Goal: Register for event/course

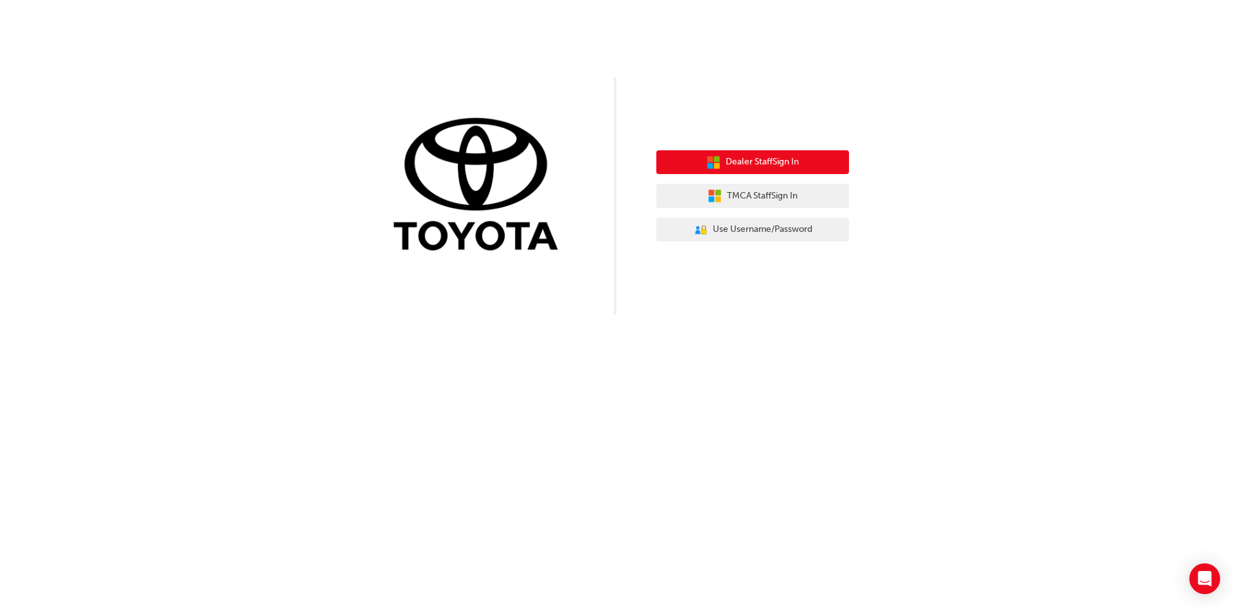
click at [777, 163] on span "Dealer Staff Sign In" at bounding box center [762, 162] width 73 height 15
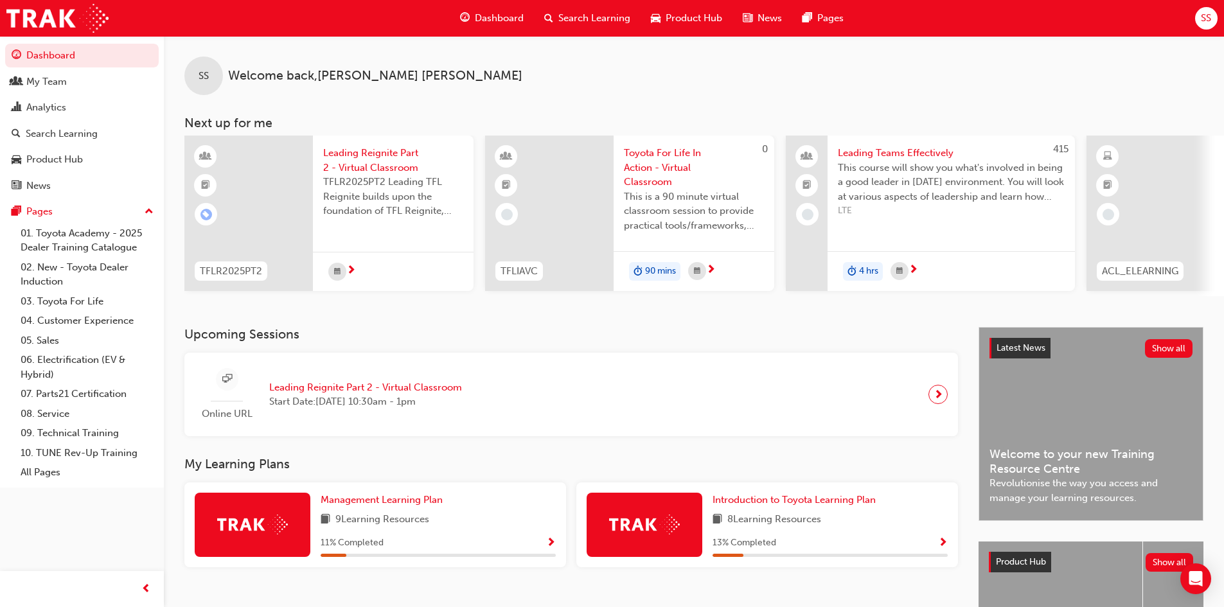
click at [935, 398] on span "next-icon" at bounding box center [938, 394] width 10 height 18
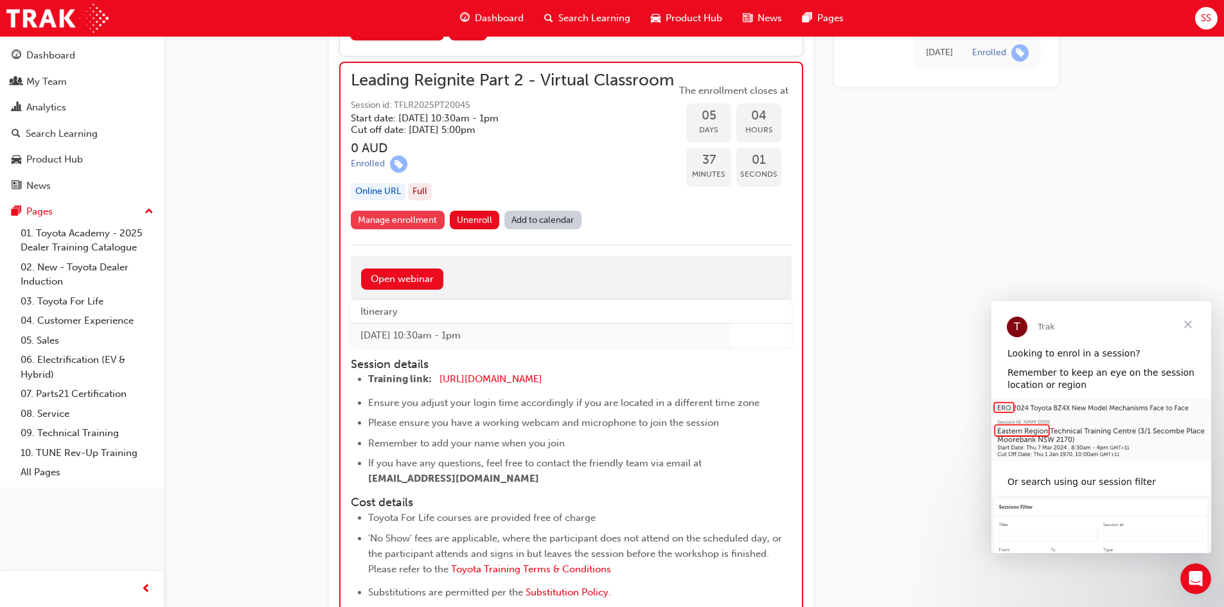
click at [412, 229] on link "Manage enrollment" at bounding box center [398, 220] width 94 height 19
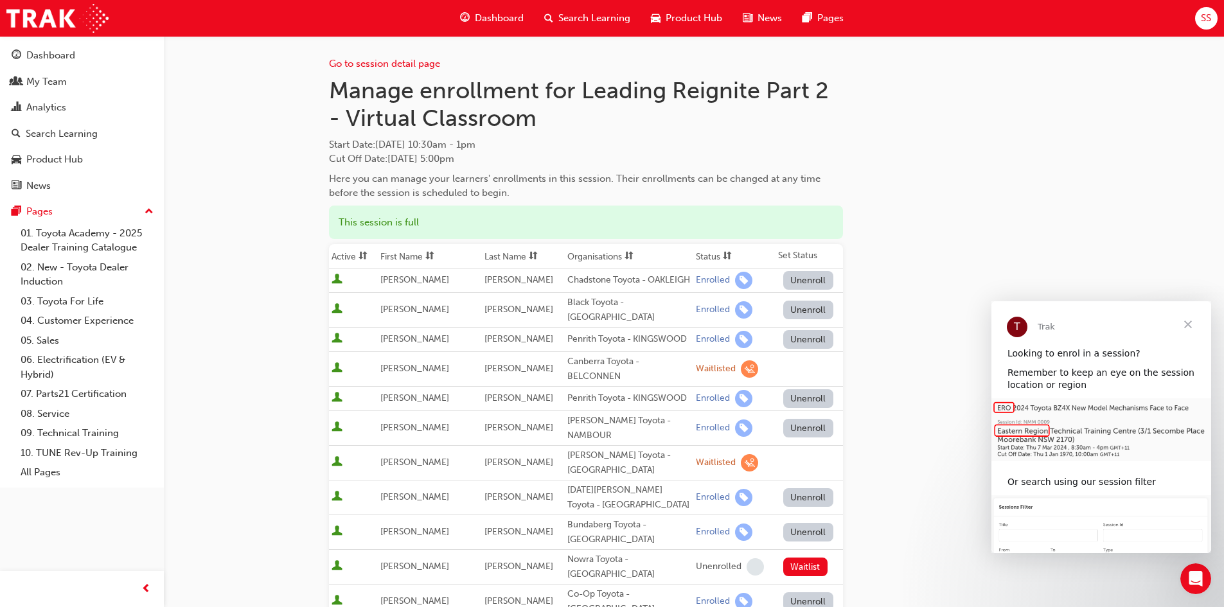
click at [1185, 322] on span "Close" at bounding box center [1188, 324] width 46 height 46
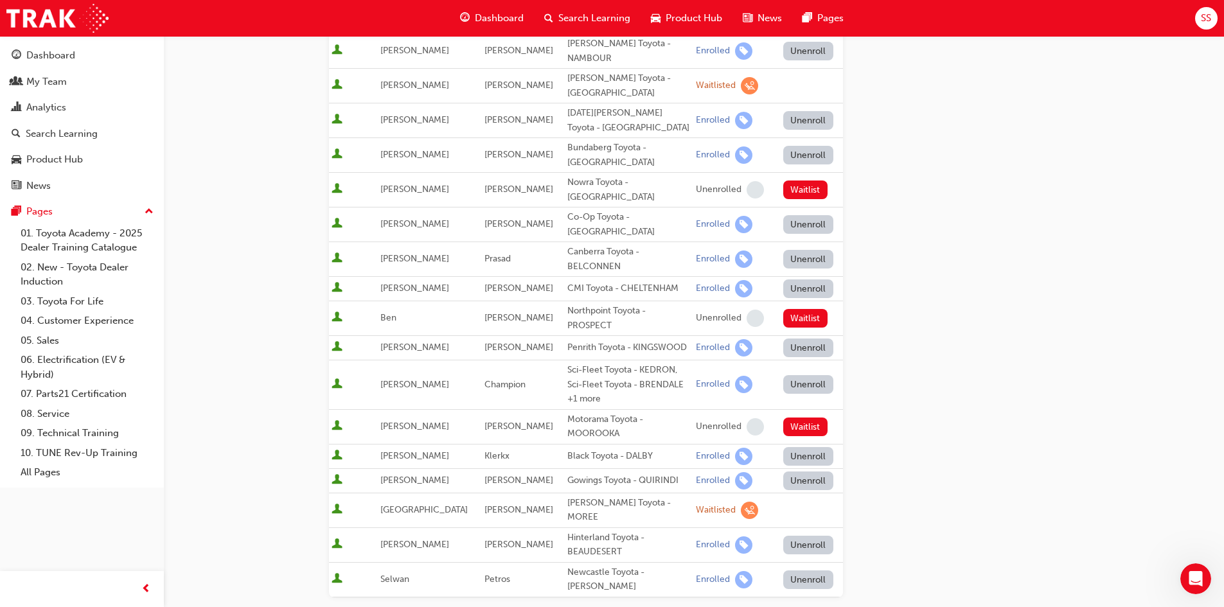
scroll to position [385, 0]
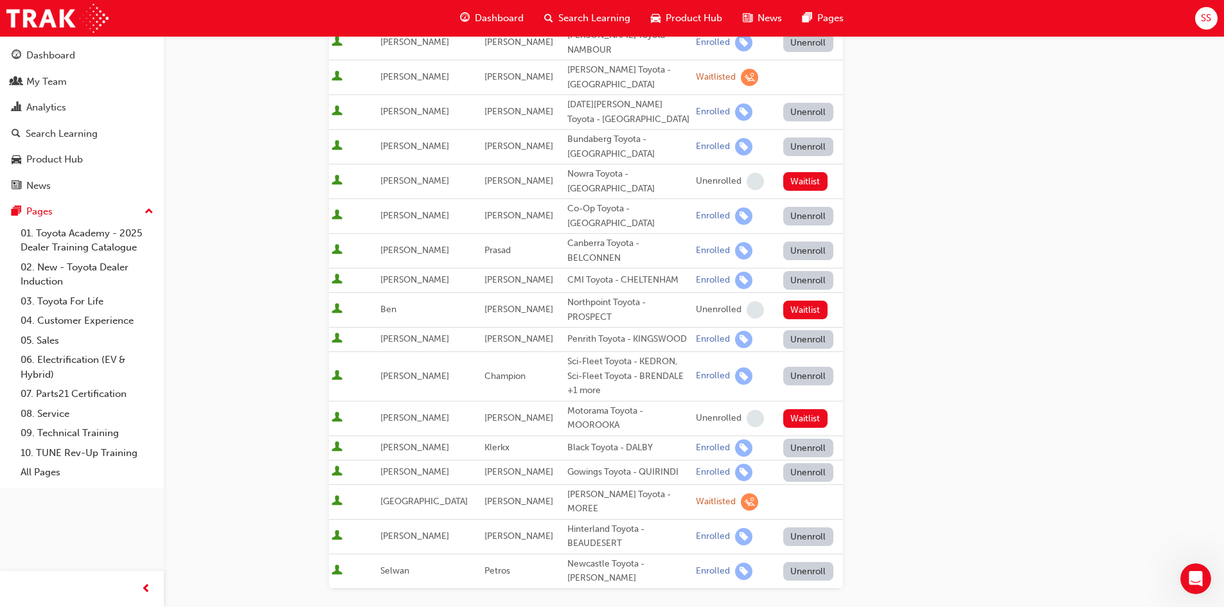
click at [790, 527] on button "Unenroll" at bounding box center [808, 536] width 50 height 19
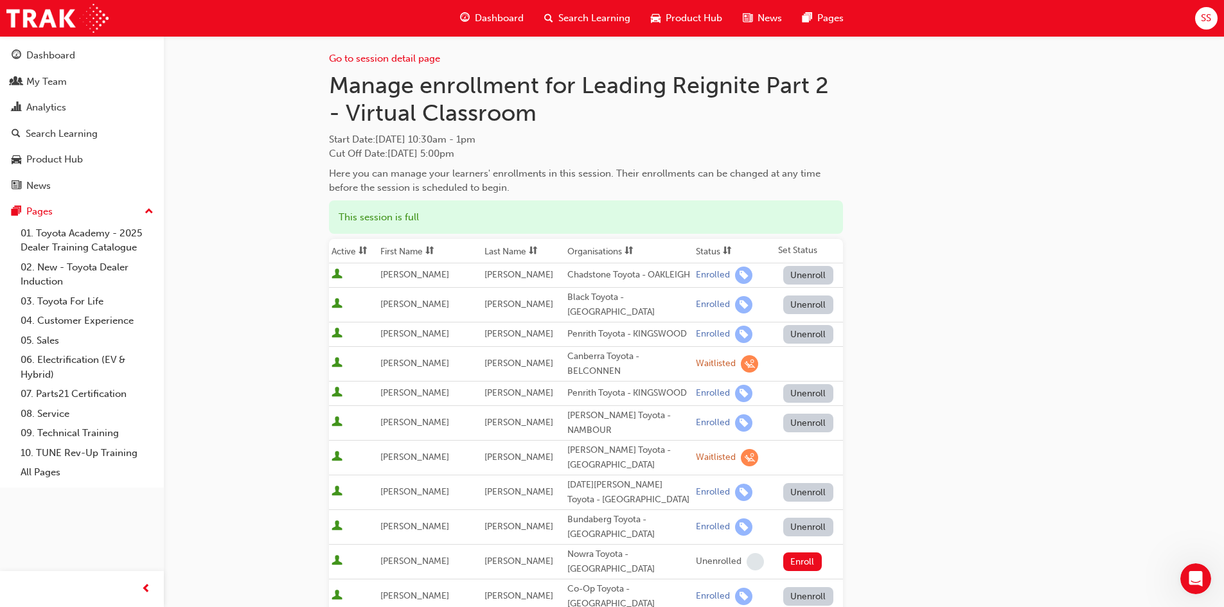
scroll to position [0, 0]
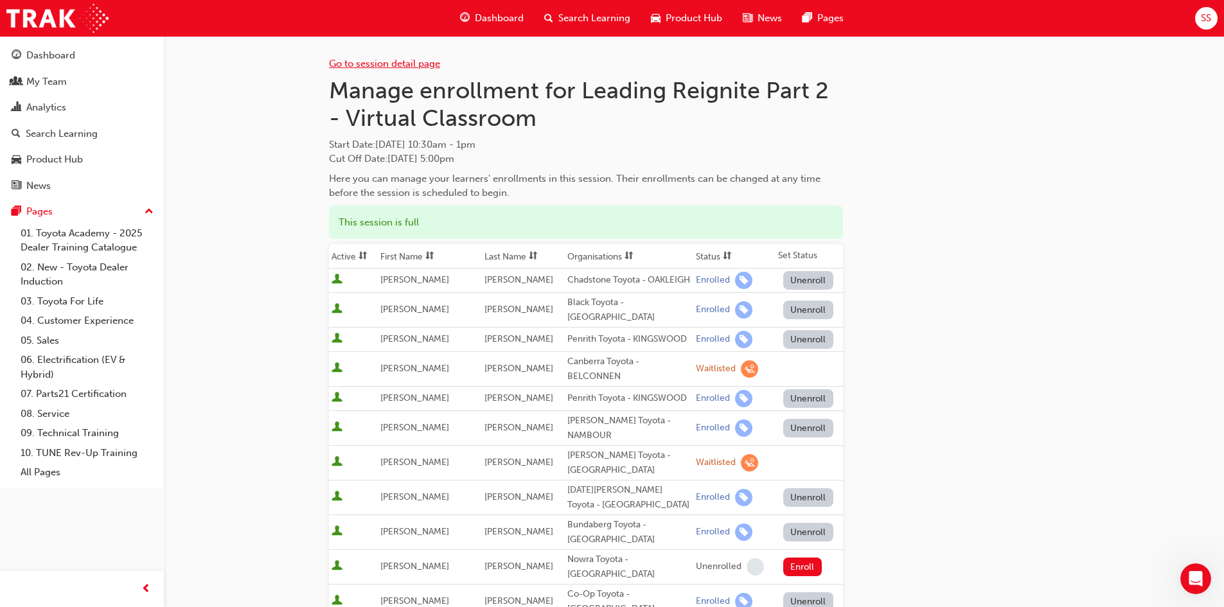
click at [402, 64] on link "Go to session detail page" at bounding box center [384, 64] width 111 height 12
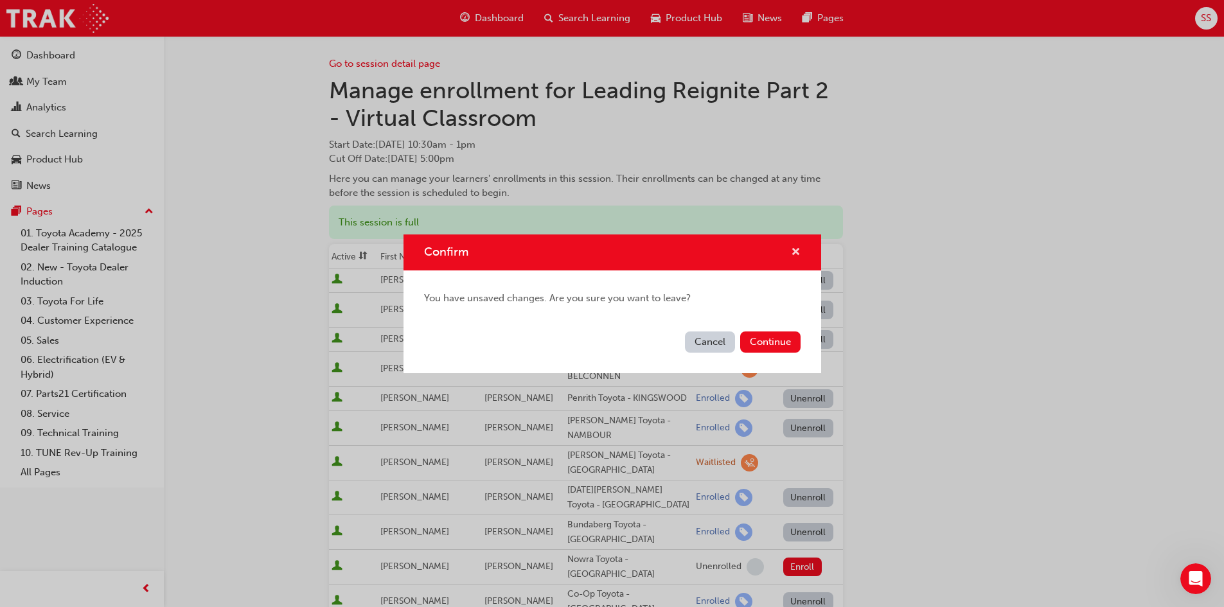
click at [798, 247] on span "cross-icon" at bounding box center [796, 253] width 10 height 12
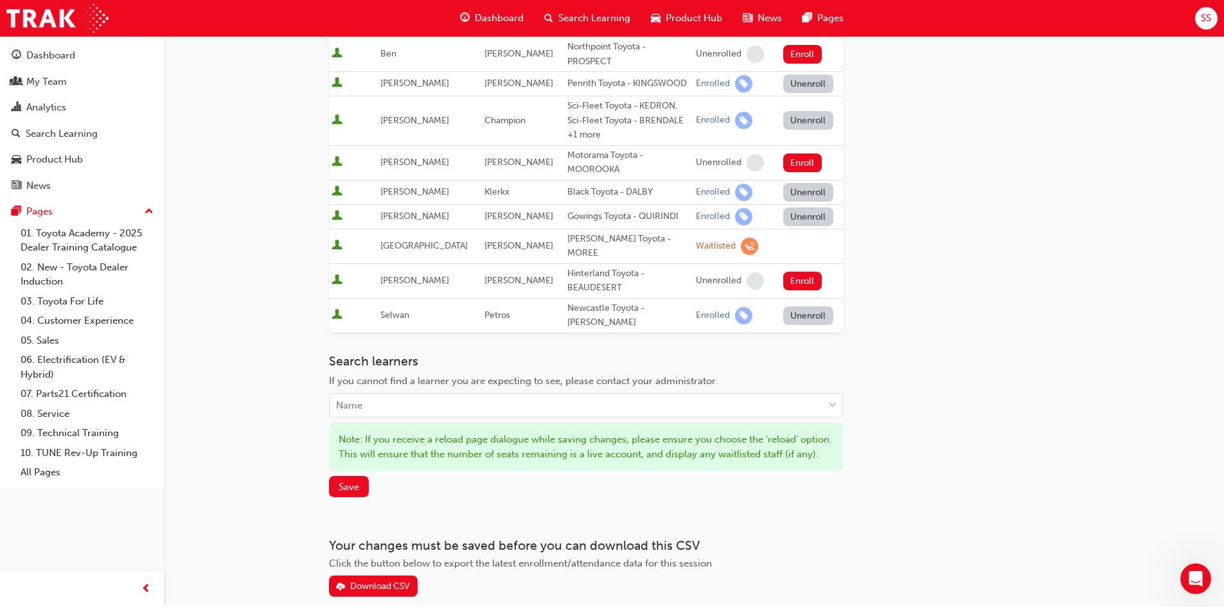
scroll to position [642, 0]
click at [350, 480] on span "Save" at bounding box center [349, 486] width 21 height 12
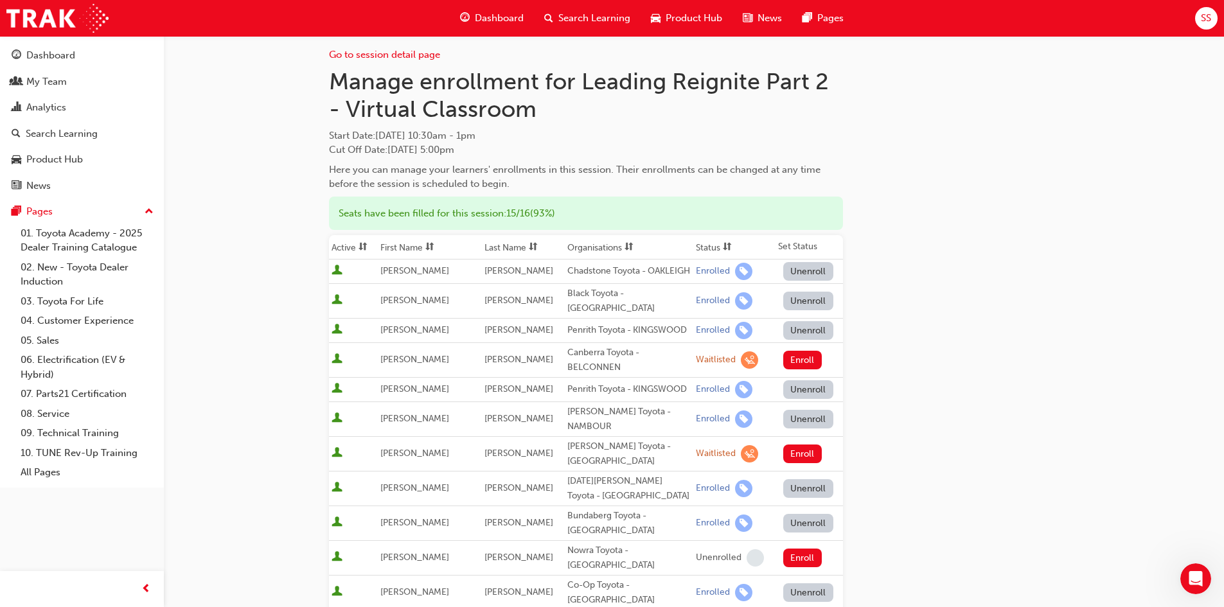
scroll to position [0, 0]
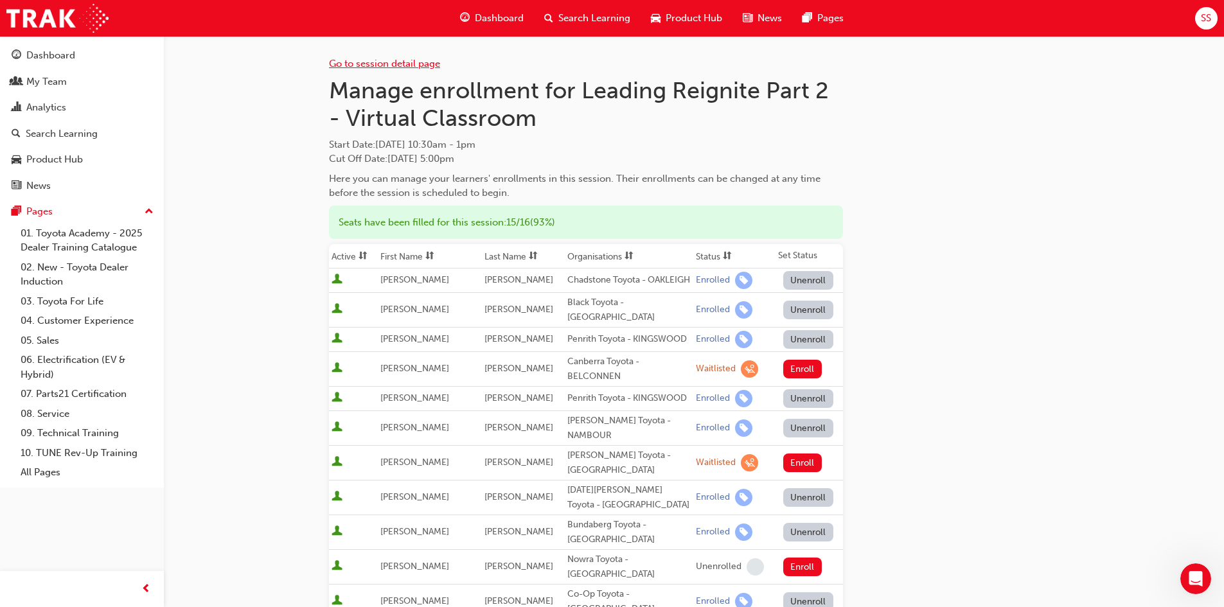
click at [346, 64] on link "Go to session detail page" at bounding box center [384, 64] width 111 height 12
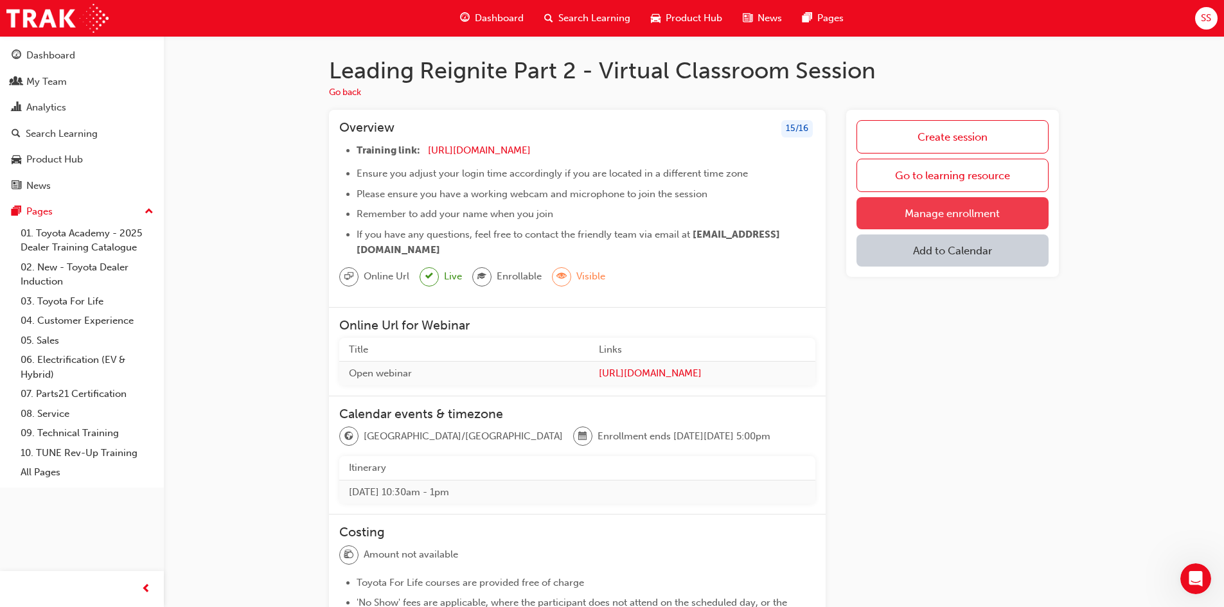
click at [958, 213] on link "Manage enrollment" at bounding box center [952, 213] width 192 height 32
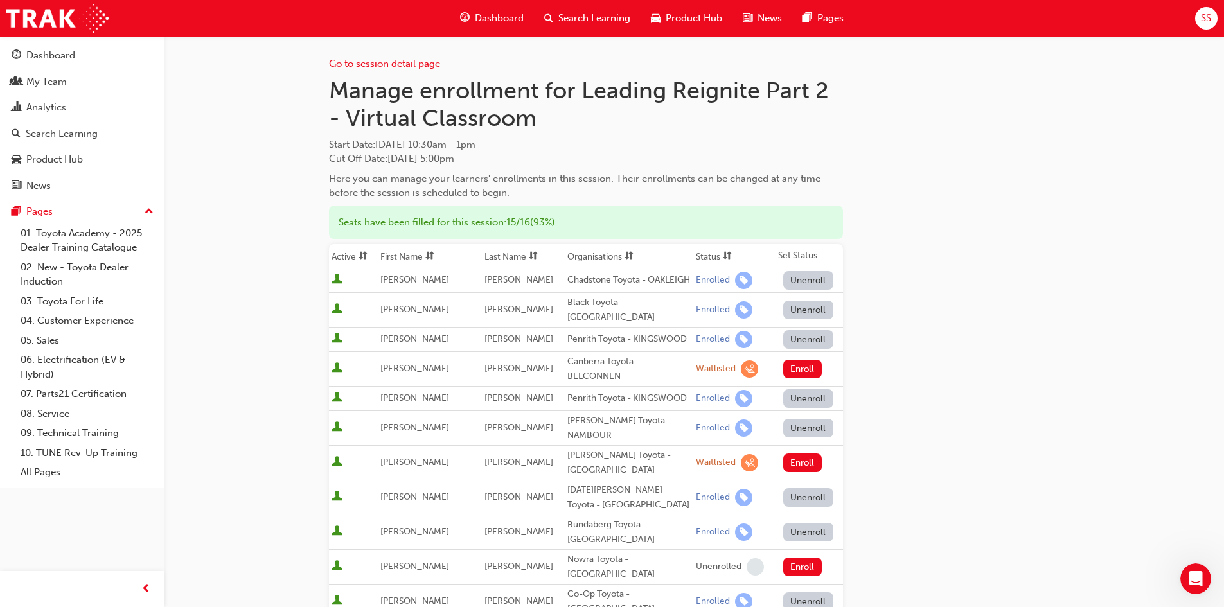
click at [592, 14] on span "Search Learning" at bounding box center [594, 18] width 72 height 15
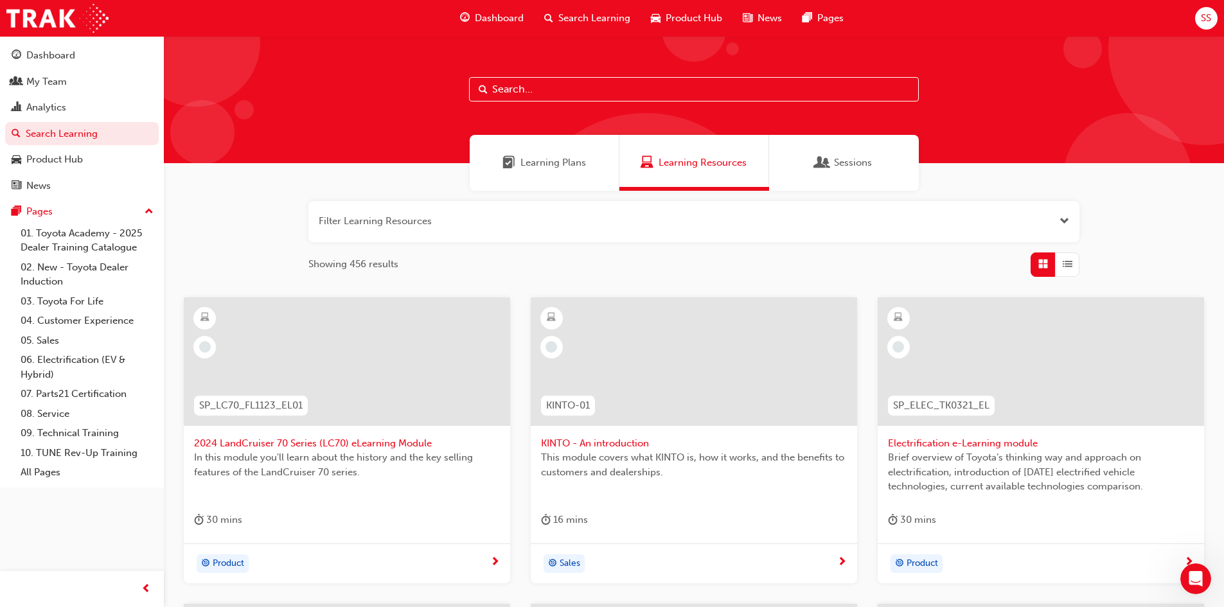
click at [437, 224] on button "button" at bounding box center [693, 221] width 771 height 41
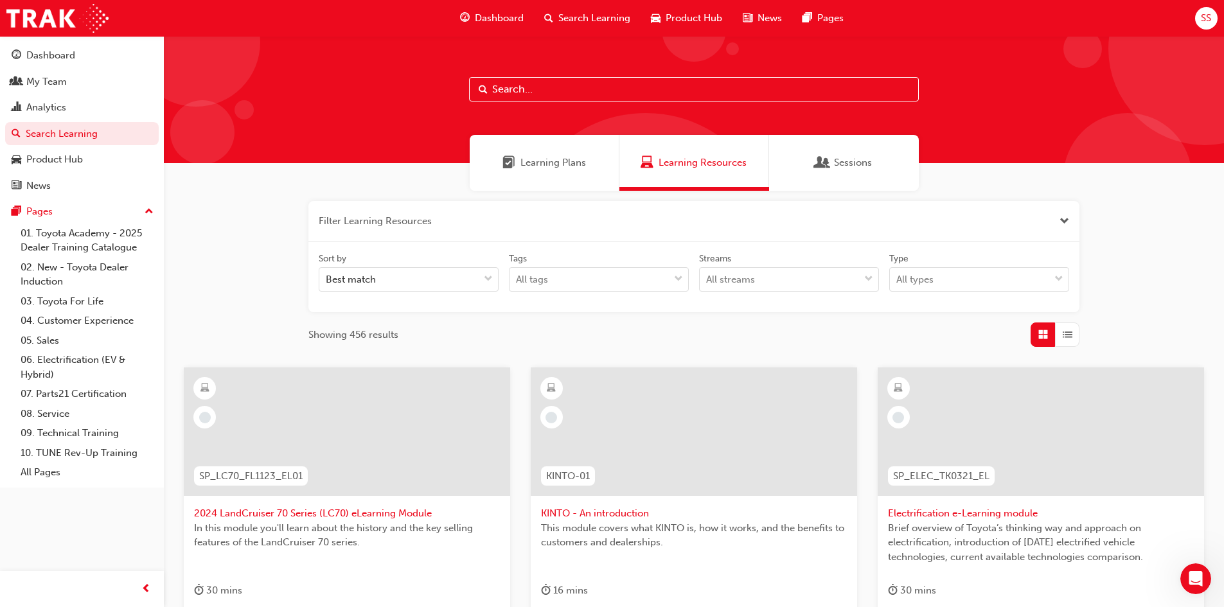
click at [603, 89] on input "text" at bounding box center [694, 89] width 450 height 24
click at [857, 167] on span "Sessions" at bounding box center [853, 162] width 38 height 15
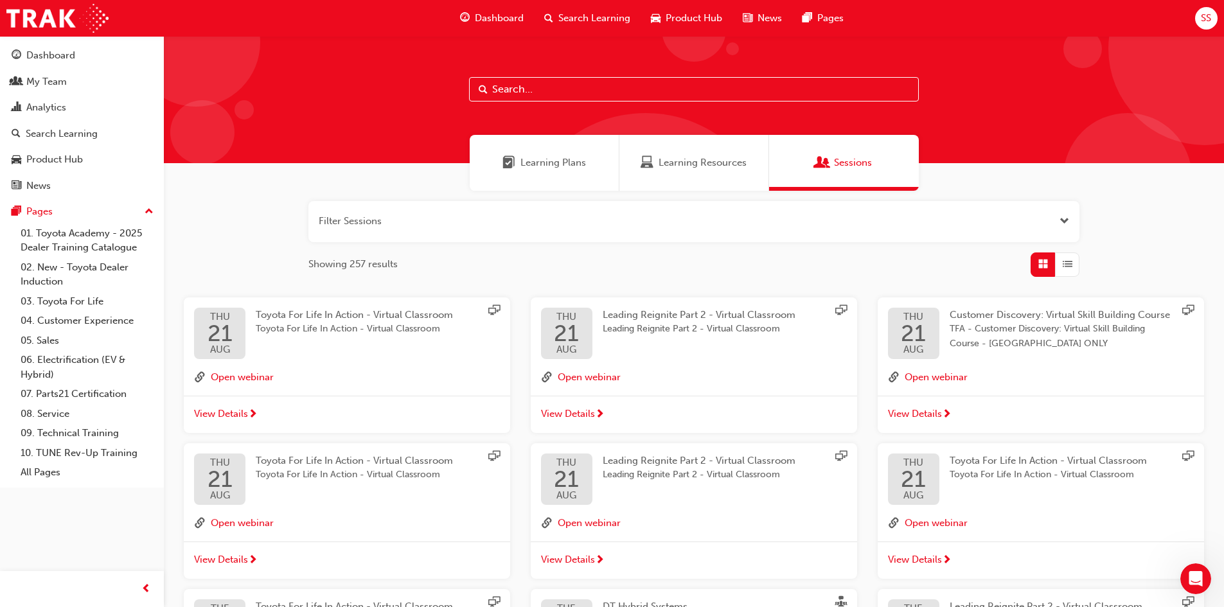
click at [1068, 265] on span "List" at bounding box center [1068, 264] width 10 height 15
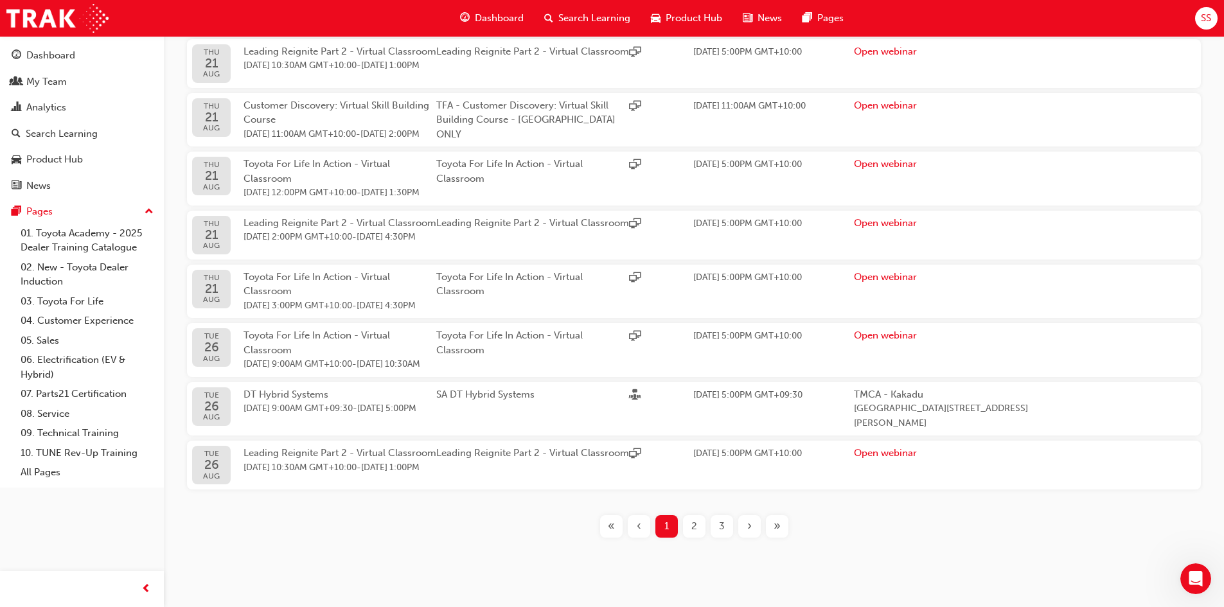
scroll to position [385, 0]
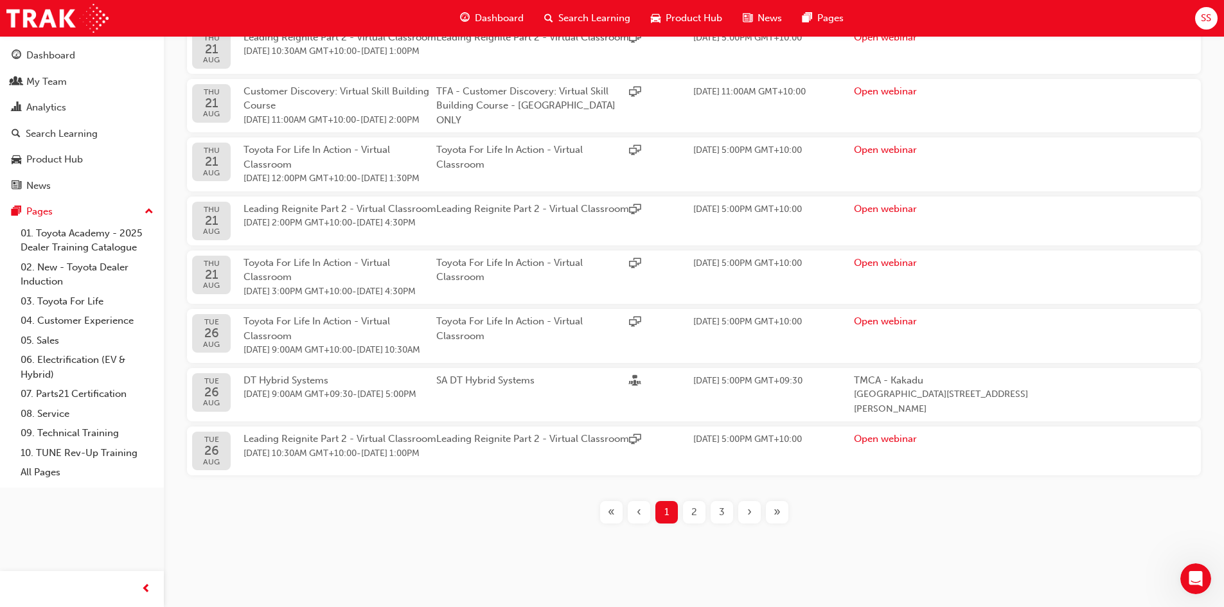
click at [696, 520] on span "2" at bounding box center [694, 512] width 6 height 15
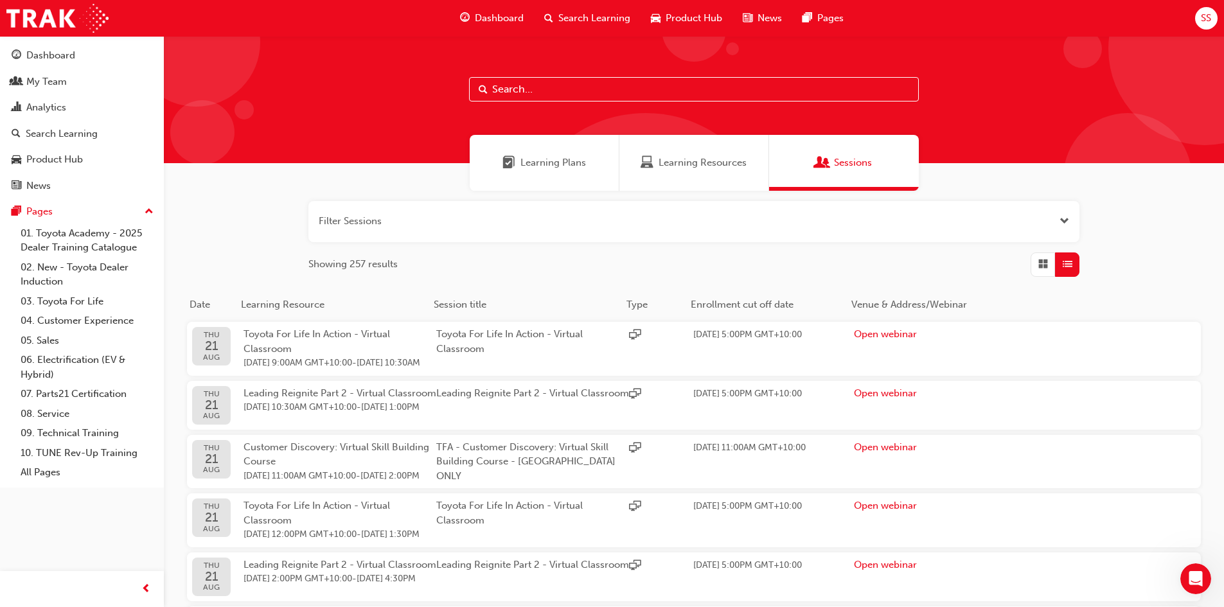
click at [555, 88] on input "text" at bounding box center [694, 89] width 450 height 24
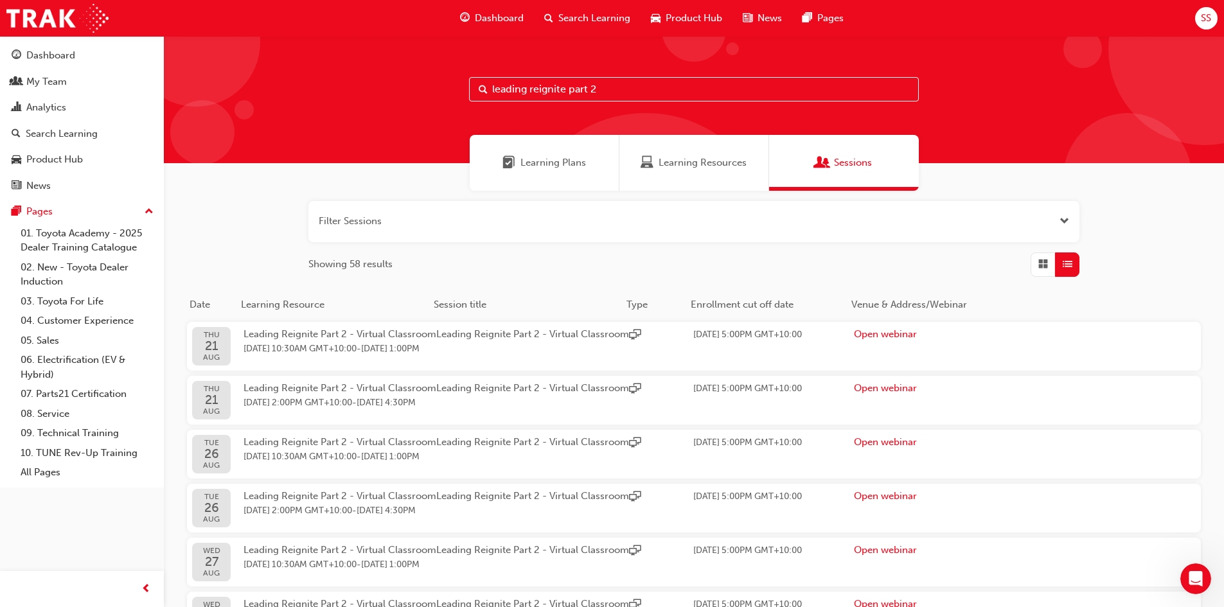
type input "leading reignite part 2"
click at [545, 228] on button "button" at bounding box center [693, 221] width 771 height 41
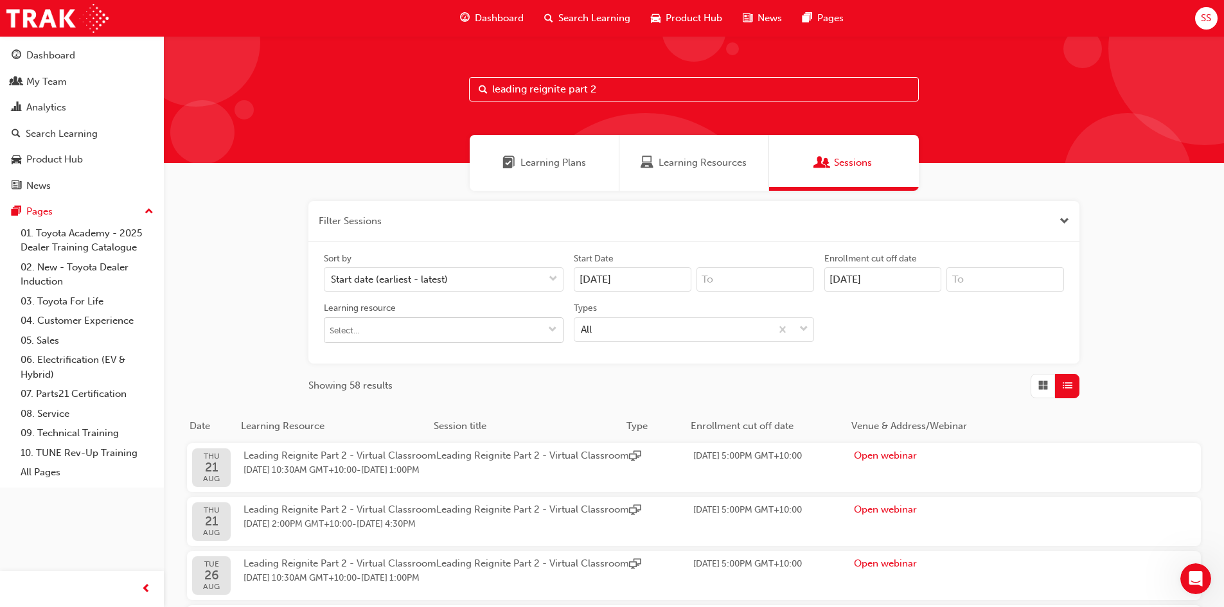
click at [551, 330] on span "down-icon" at bounding box center [552, 330] width 9 height 11
drag, startPoint x: 788, startPoint y: 331, endPoint x: 780, endPoint y: 331, distance: 7.7
click at [784, 331] on icon at bounding box center [782, 329] width 13 height 13
click at [582, 331] on input "Types All" at bounding box center [581, 328] width 1 height 11
click at [510, 225] on button "button" at bounding box center [693, 221] width 771 height 41
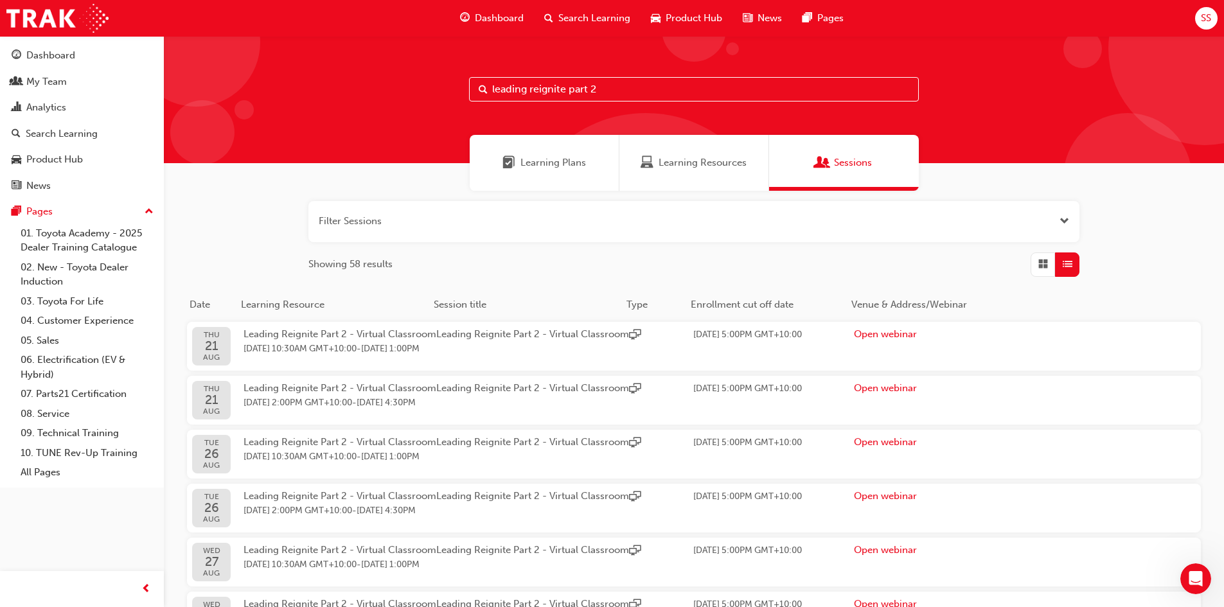
click at [294, 302] on span "Learning Resource" at bounding box center [283, 305] width 84 height 12
click at [53, 129] on div "Search Learning" at bounding box center [62, 134] width 72 height 15
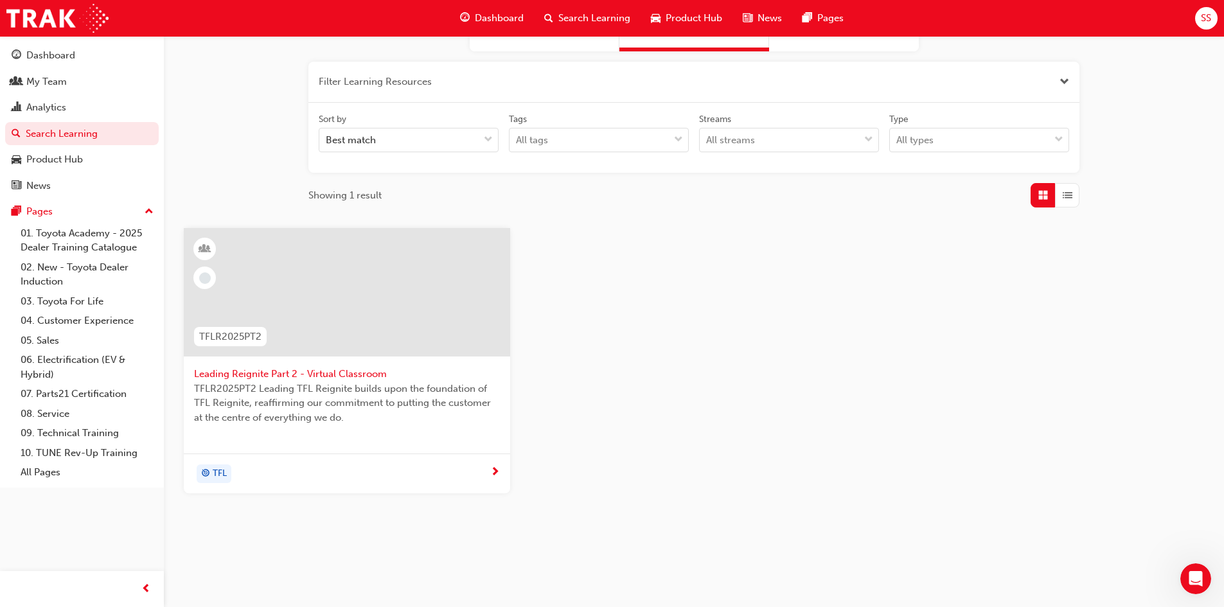
scroll to position [150, 0]
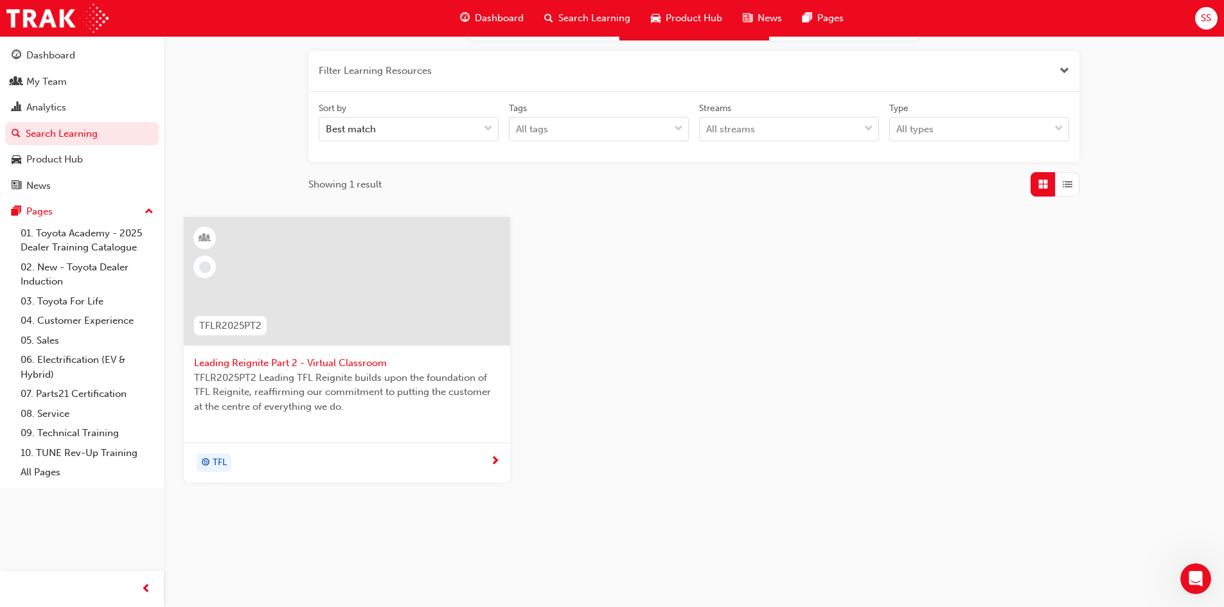
click at [218, 459] on span "TFL" at bounding box center [220, 462] width 14 height 15
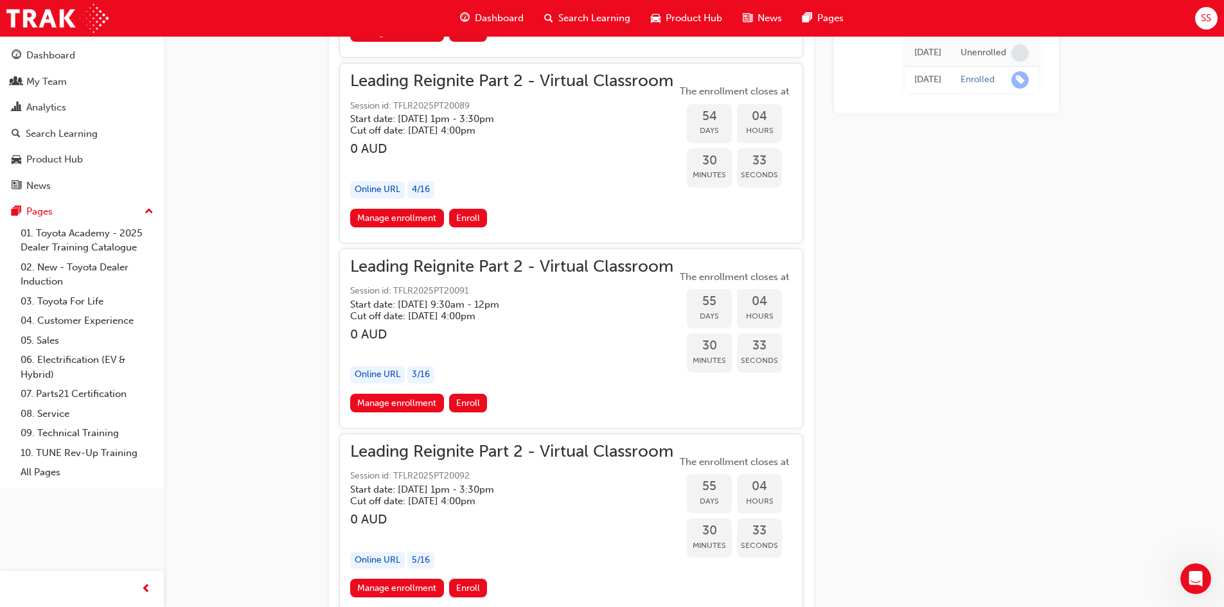
scroll to position [10088, 0]
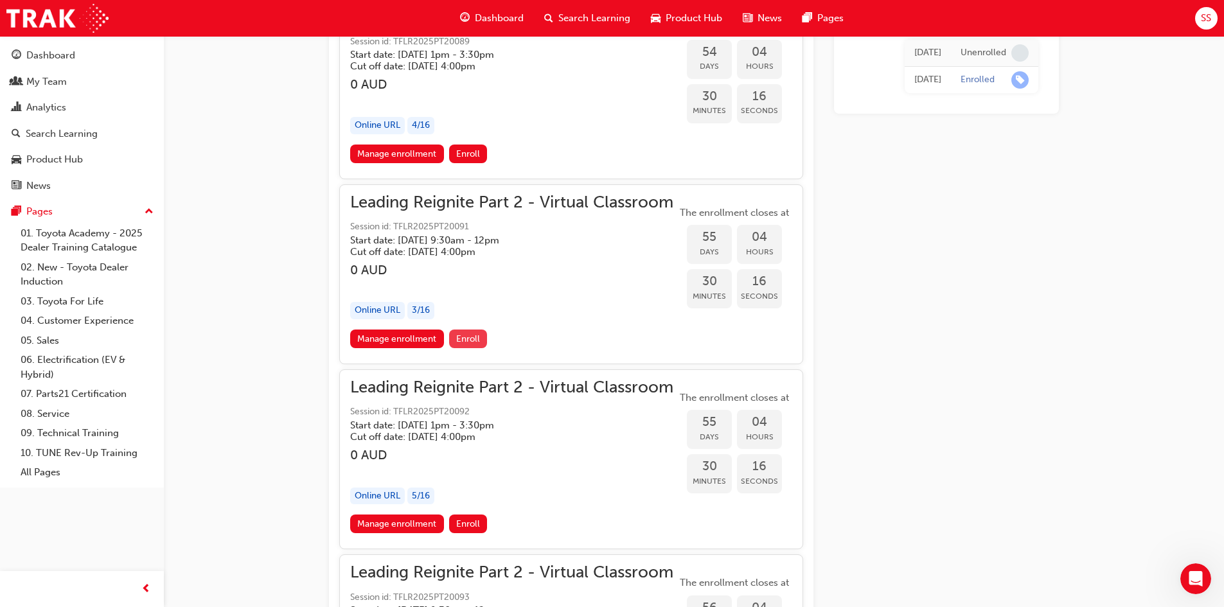
click at [464, 340] on span "Enroll" at bounding box center [468, 338] width 24 height 11
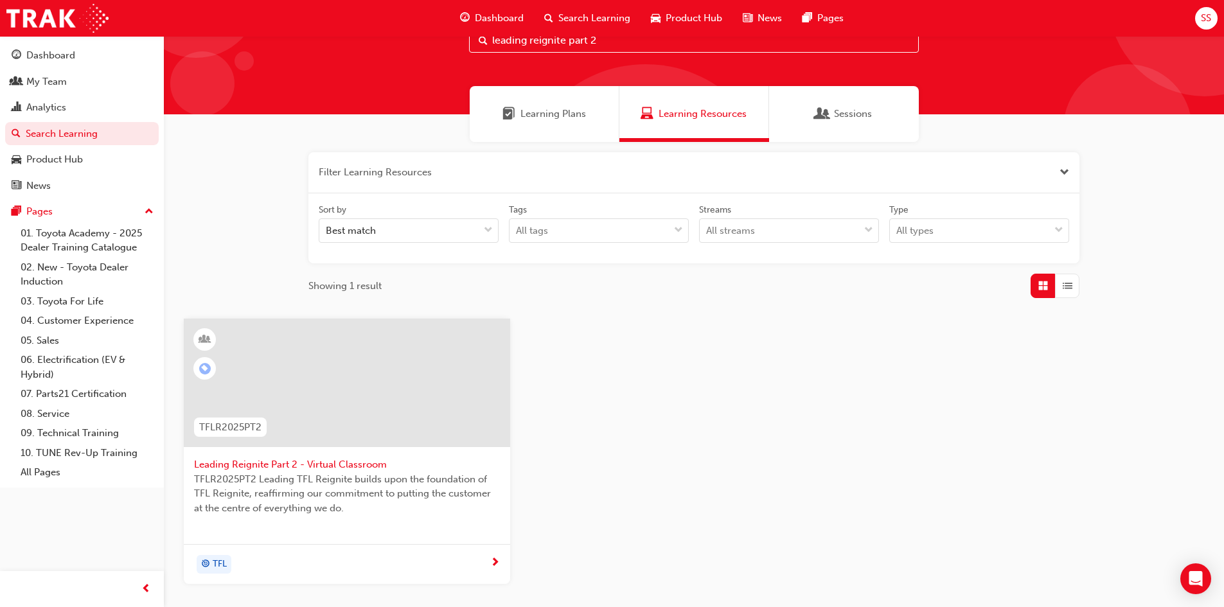
scroll to position [150, 0]
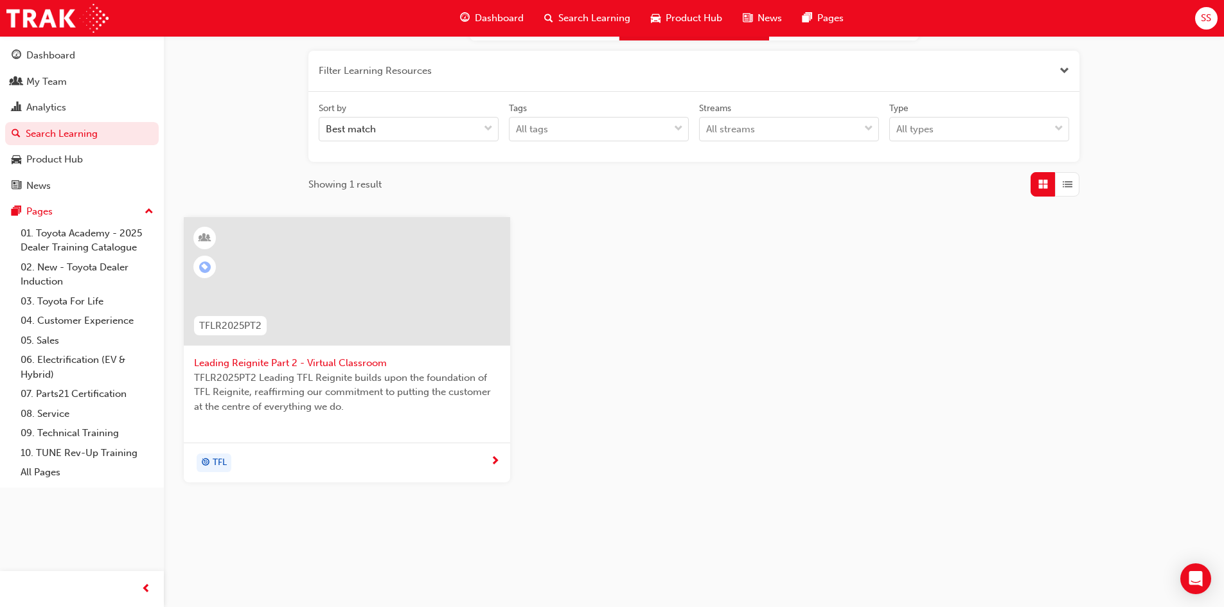
click at [497, 456] on span "next-icon" at bounding box center [495, 462] width 10 height 12
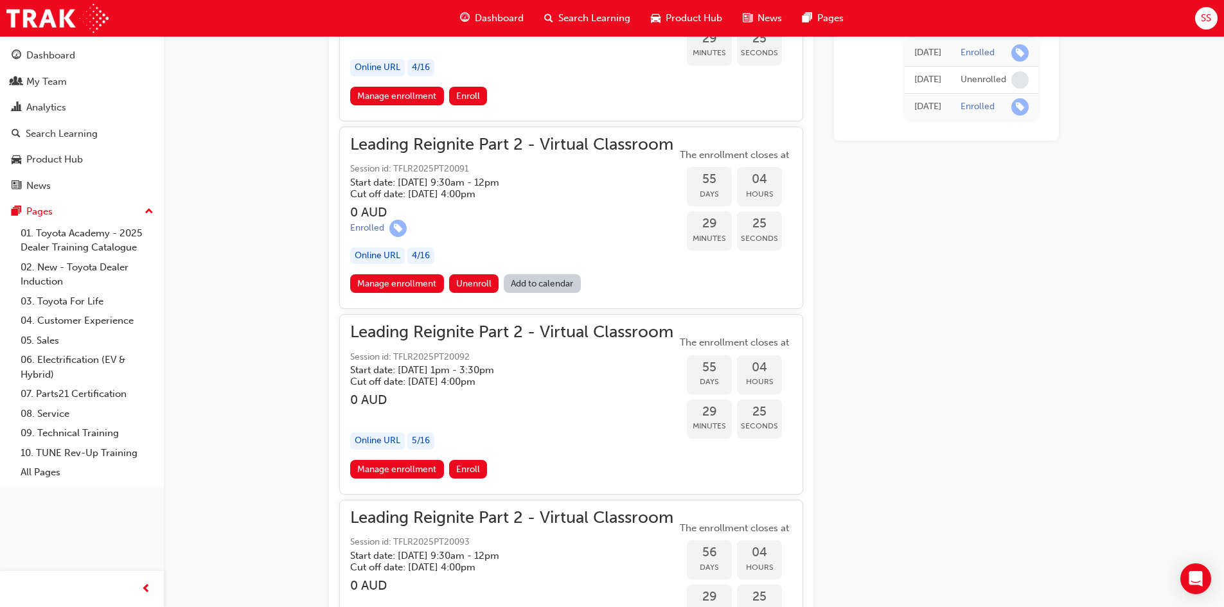
scroll to position [10152, 0]
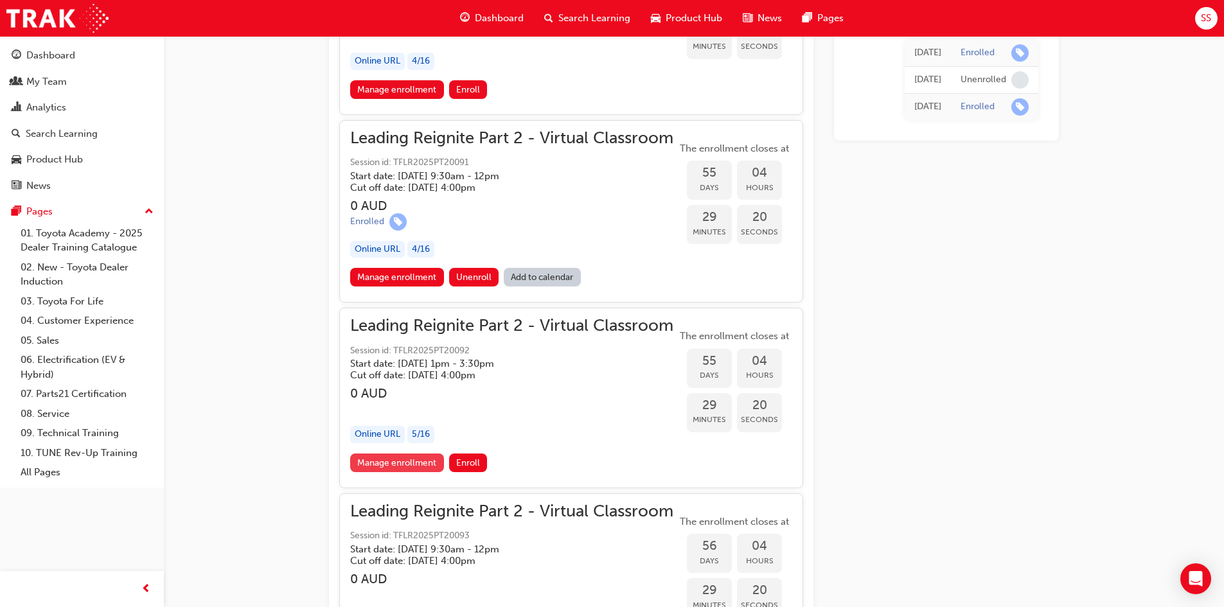
click at [384, 463] on link "Manage enrollment" at bounding box center [397, 463] width 94 height 19
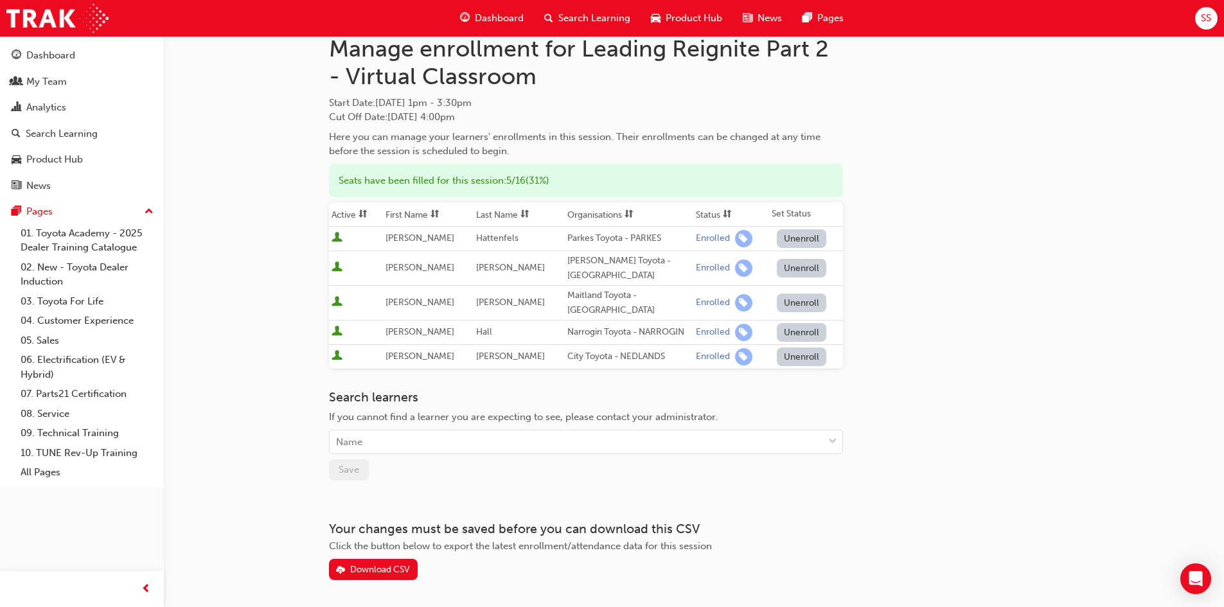
scroll to position [64, 0]
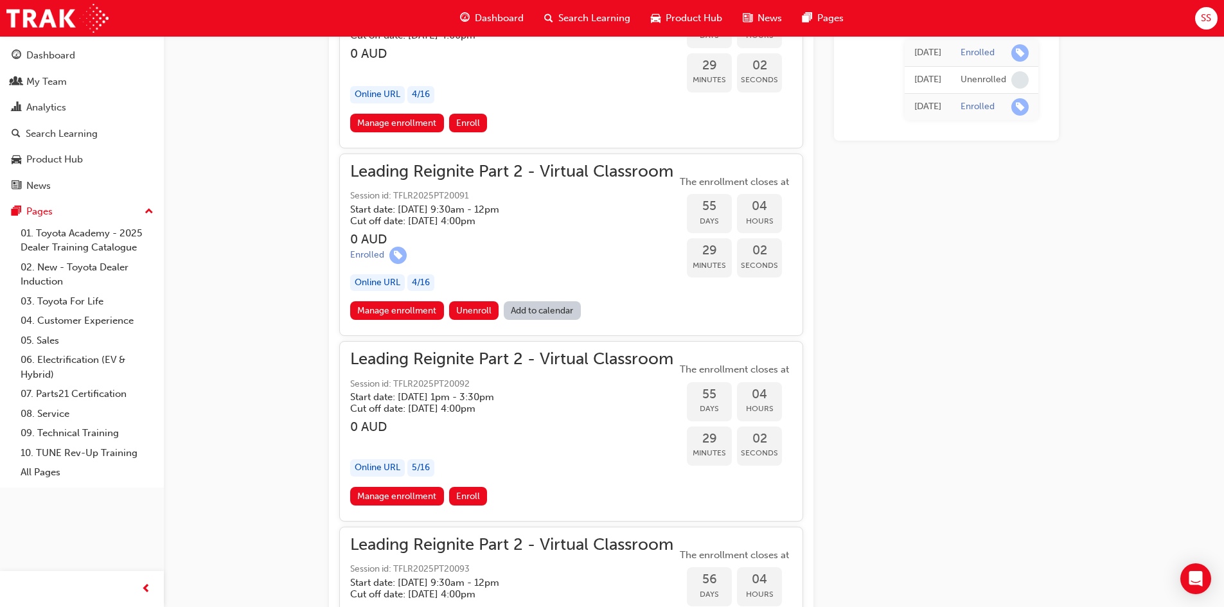
scroll to position [10088, 0]
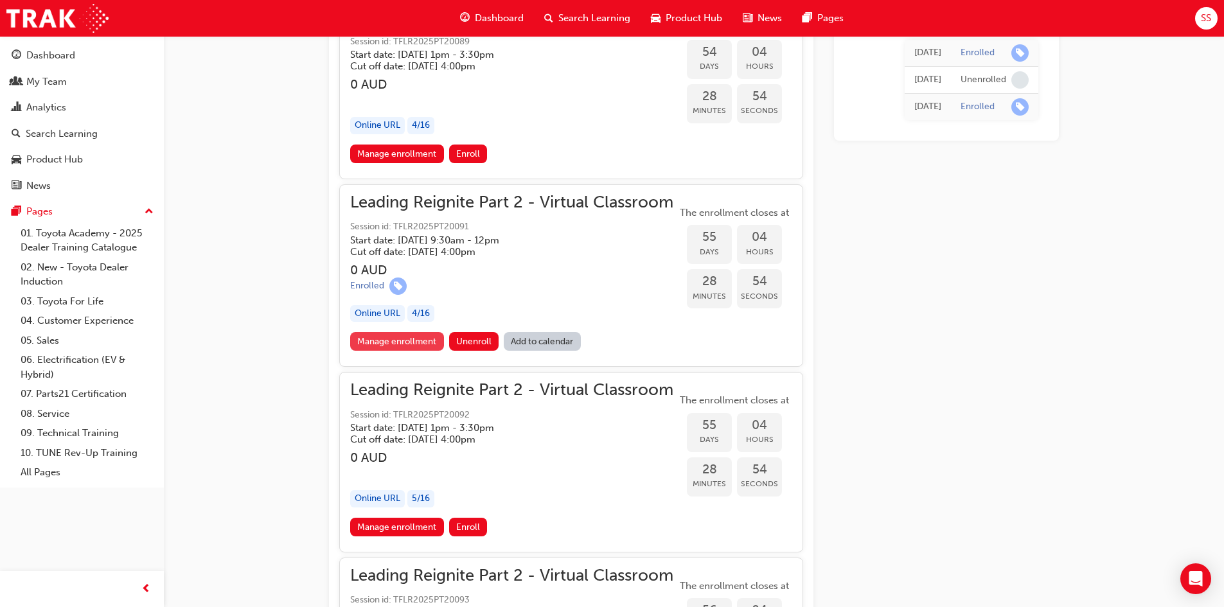
click at [423, 340] on link "Manage enrollment" at bounding box center [397, 341] width 94 height 19
